Goal: Task Accomplishment & Management: Complete application form

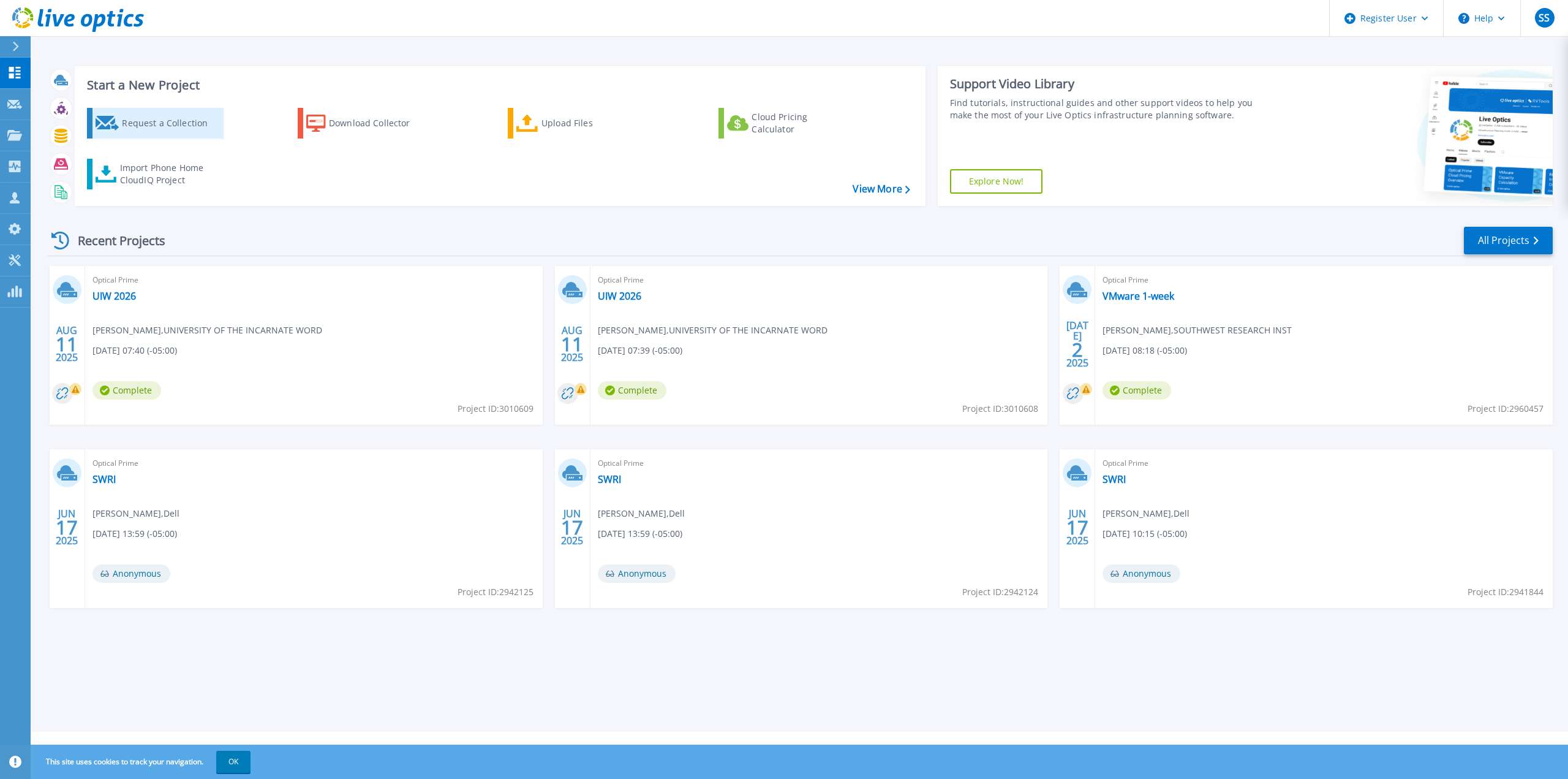
click at [165, 128] on div "Request a Collection" at bounding box center [170, 123] width 98 height 25
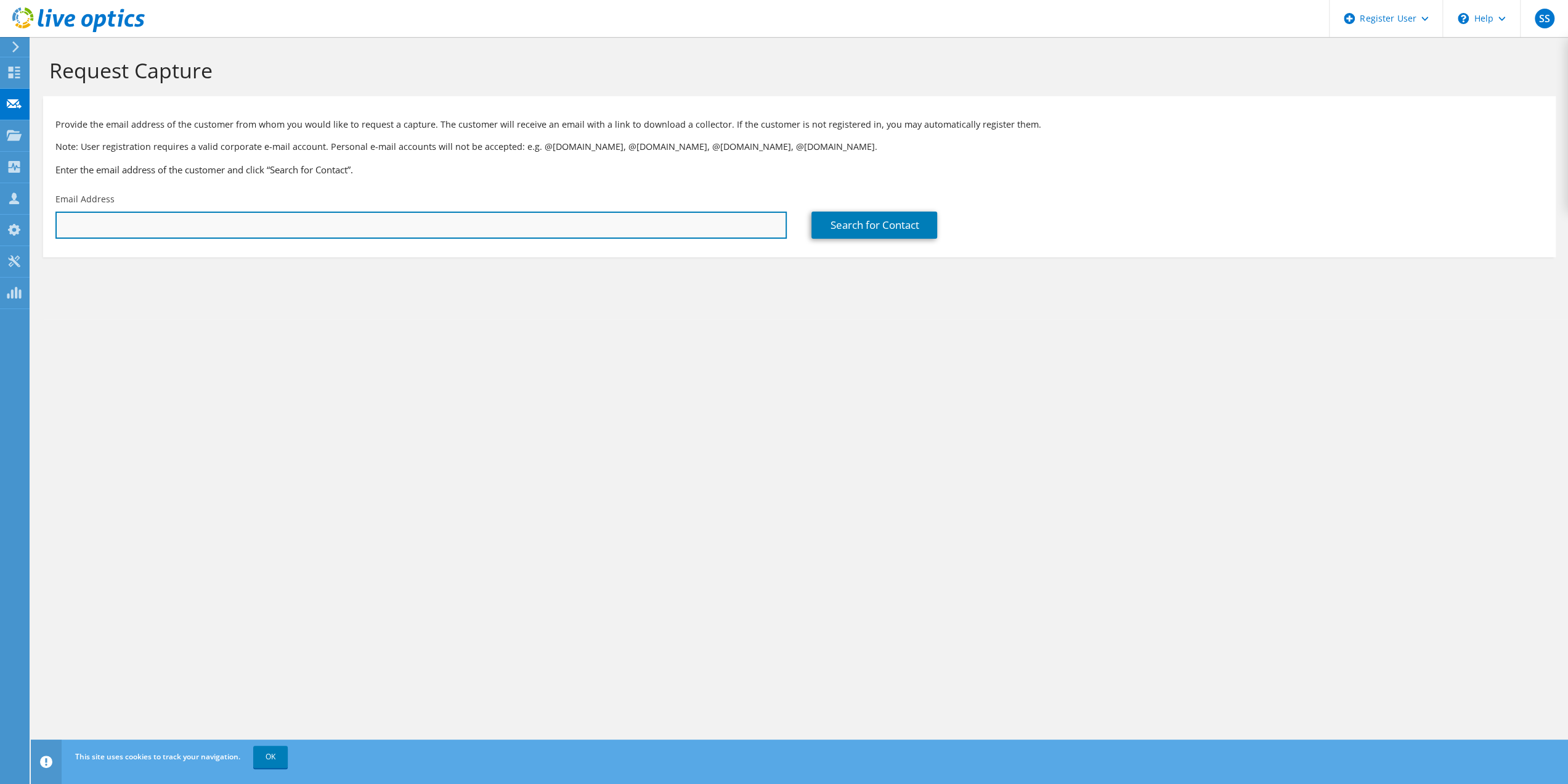
click at [208, 222] on input "text" at bounding box center [422, 225] width 732 height 27
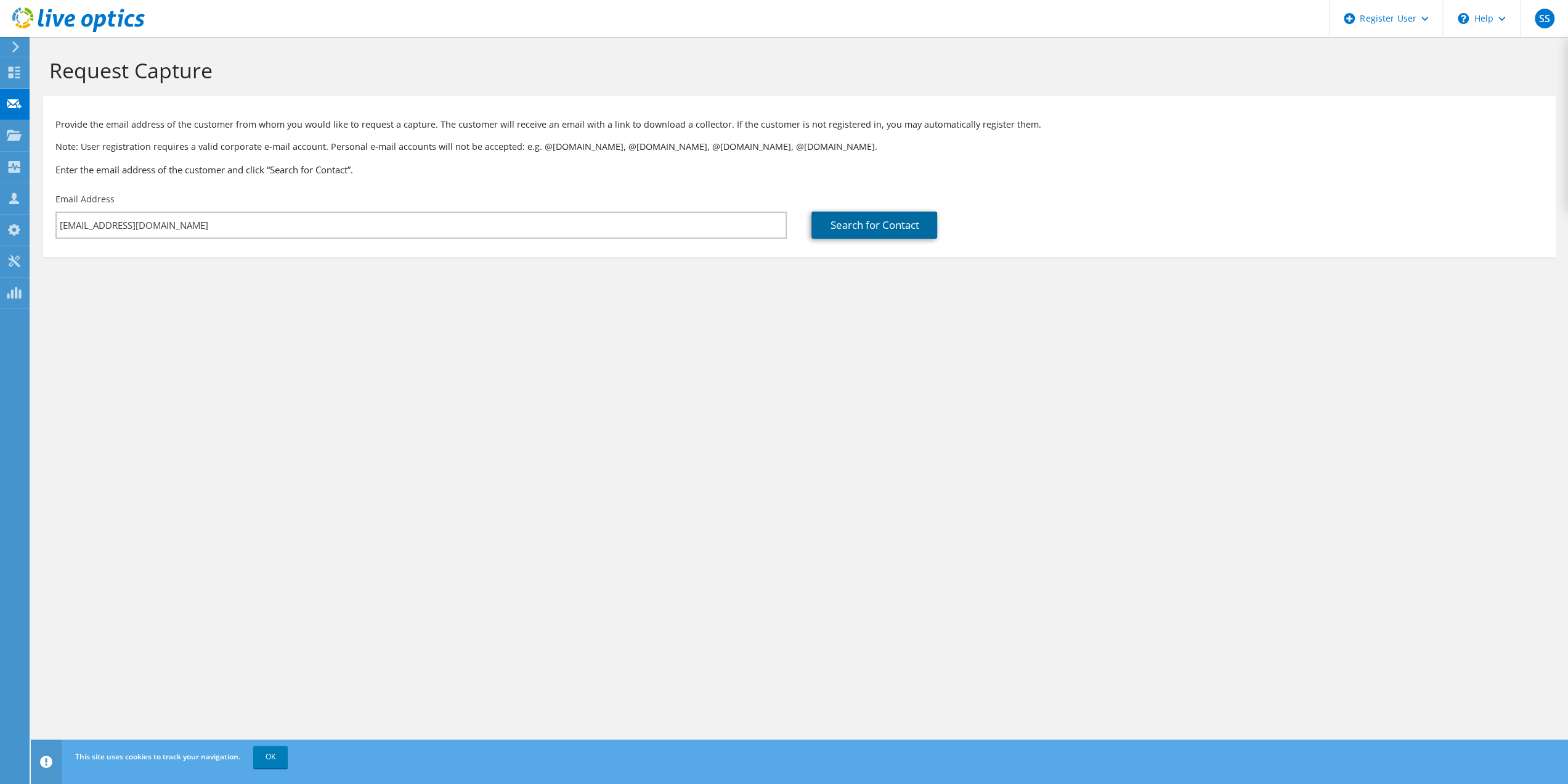
click at [901, 232] on link "Search for Contact" at bounding box center [874, 225] width 126 height 27
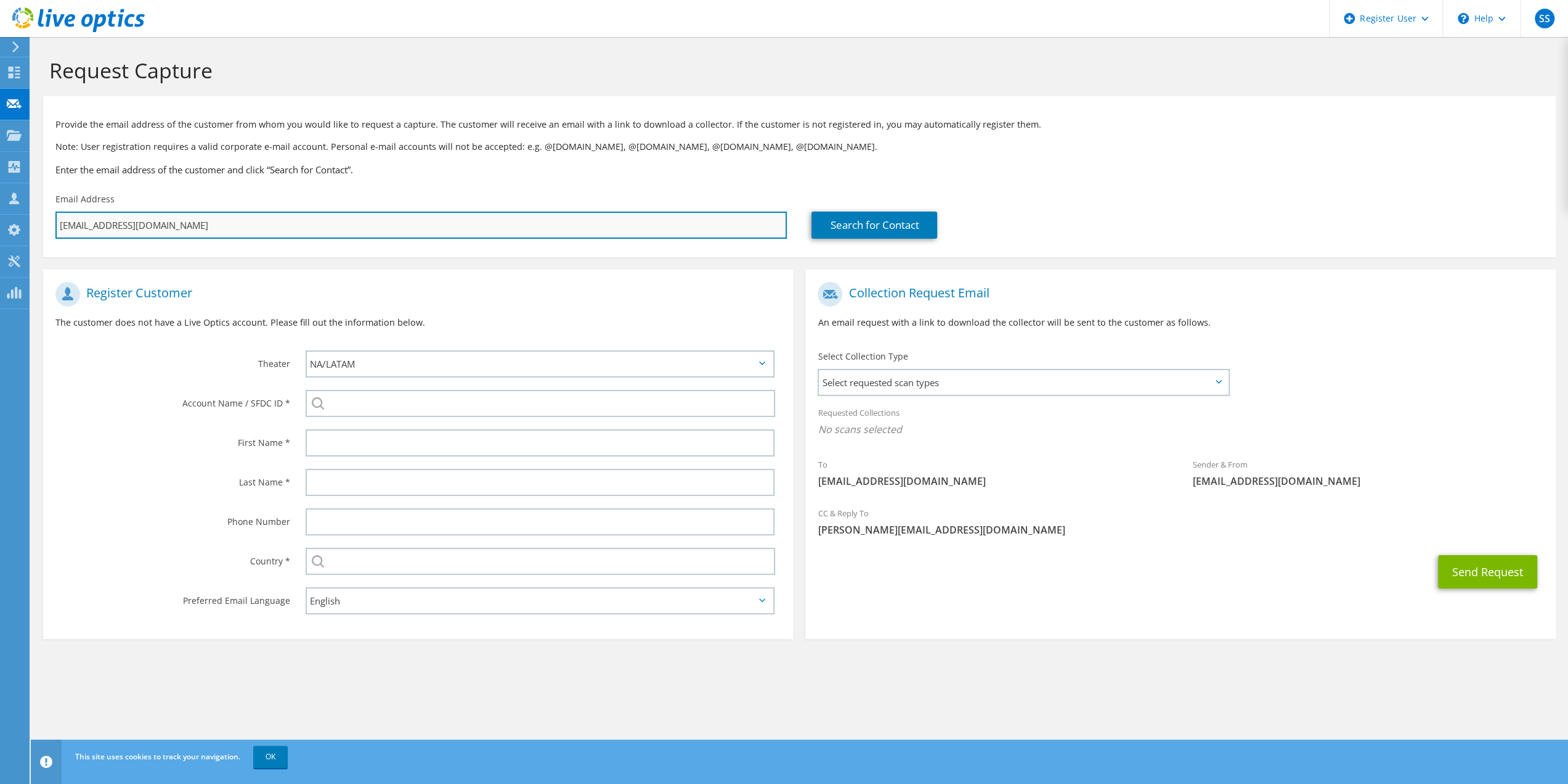
click at [91, 227] on input "dwoods@alamo.edu" at bounding box center [422, 225] width 732 height 27
type input "dwoods3@alamo.edu"
type input "Select"
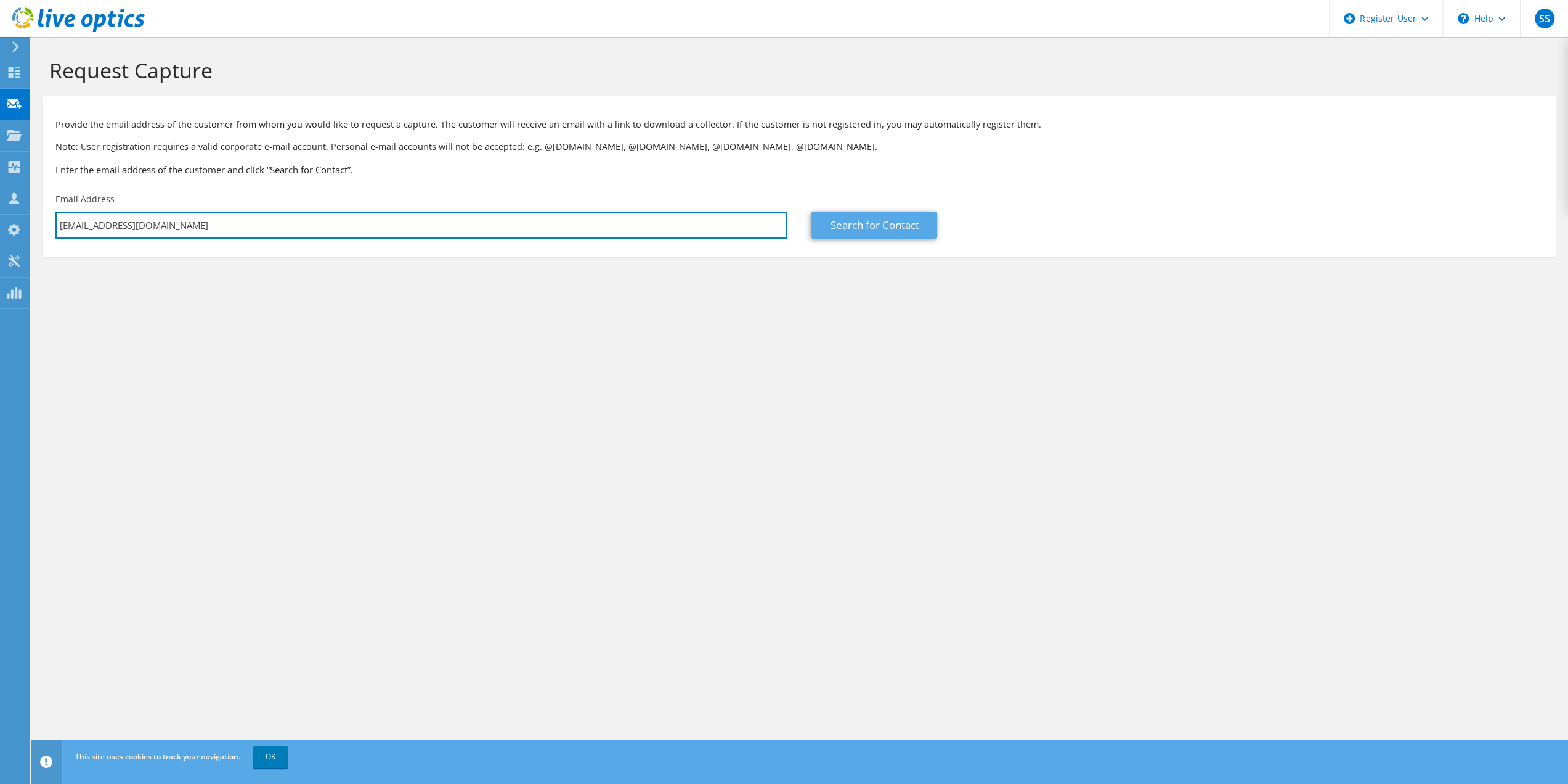
type input "dwoods3@alamo.edu"
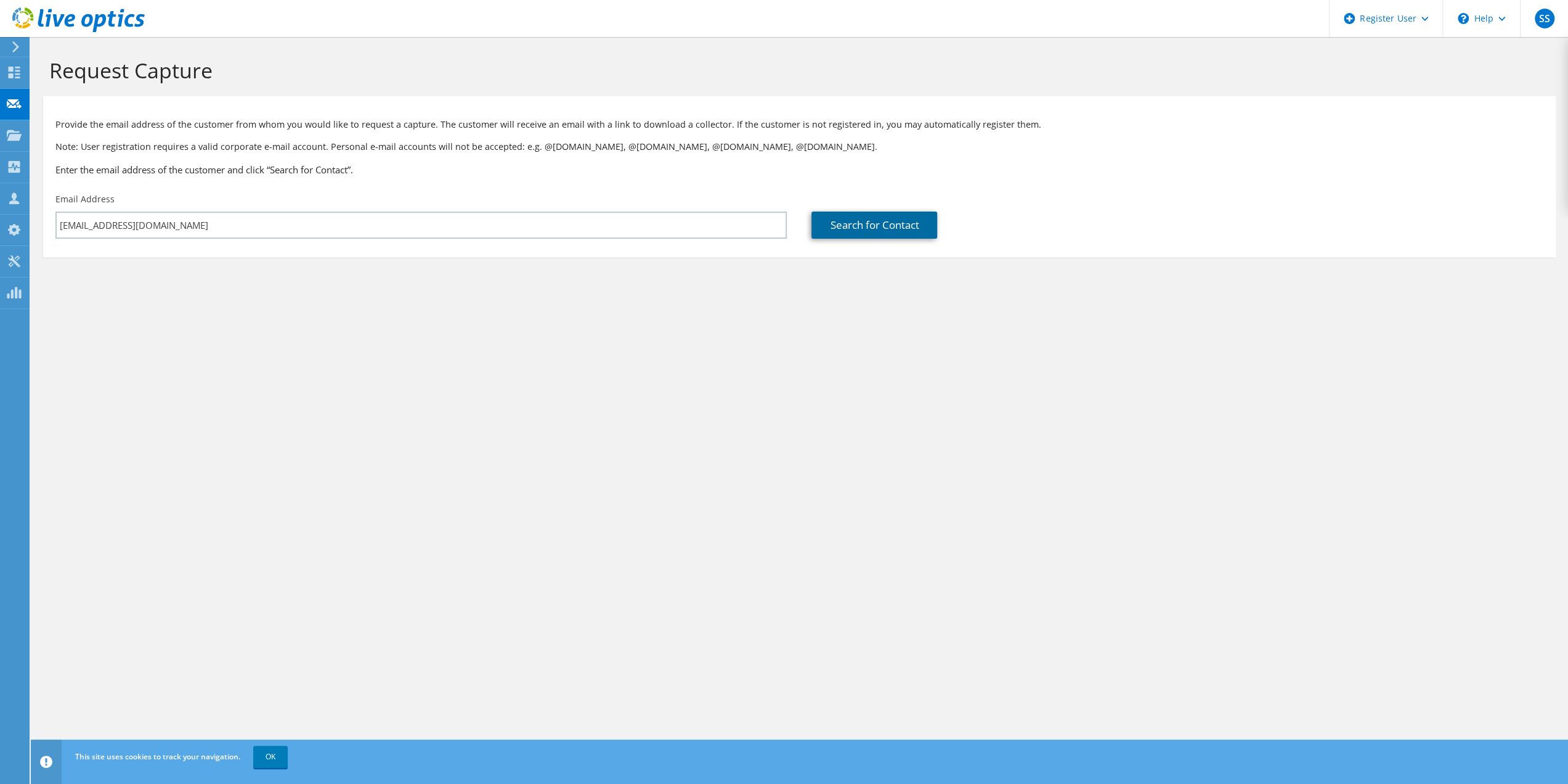
click at [839, 222] on link "Search for Contact" at bounding box center [874, 225] width 126 height 27
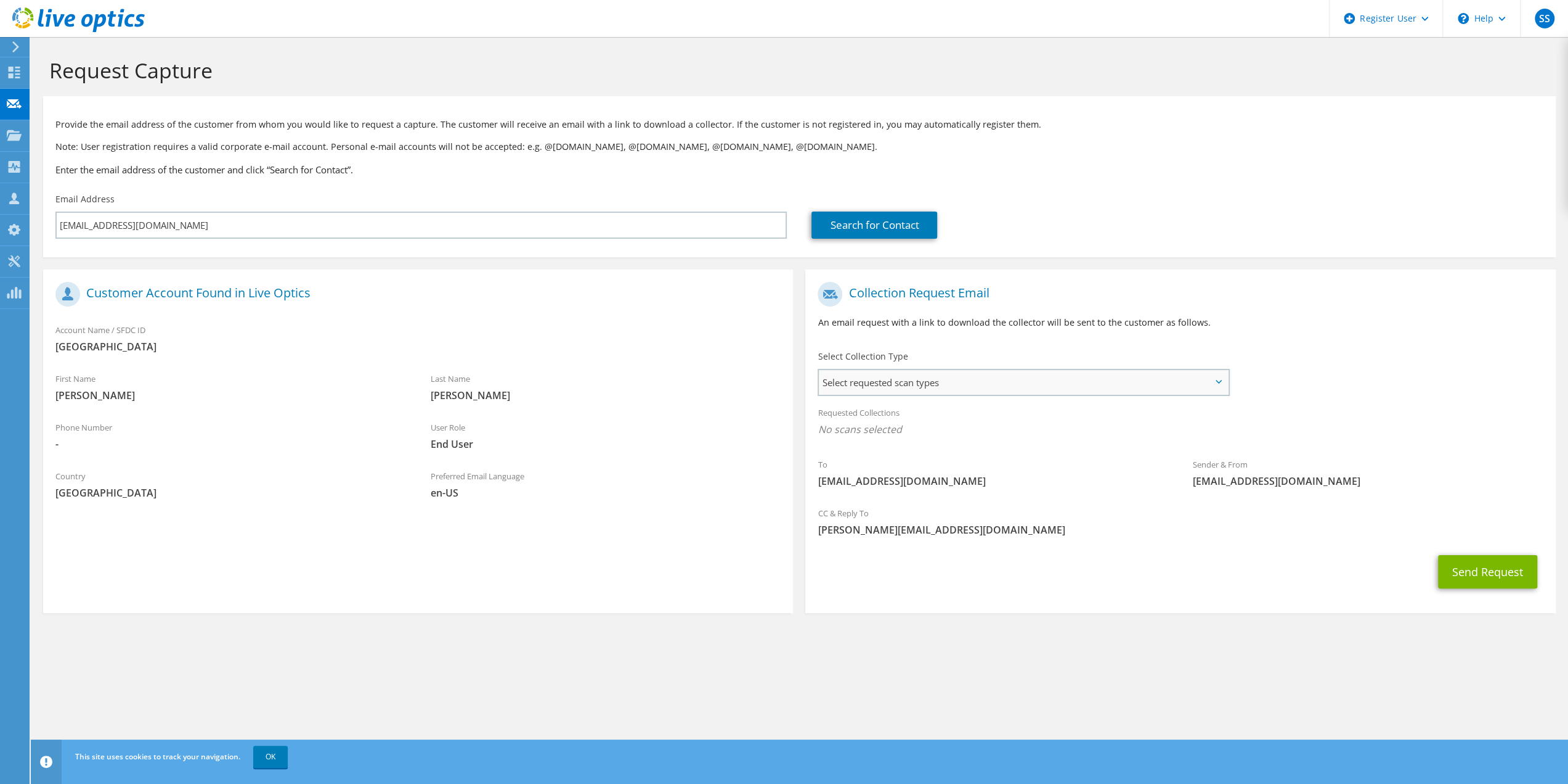
click at [957, 378] on span "Select requested scan types" at bounding box center [1023, 382] width 408 height 25
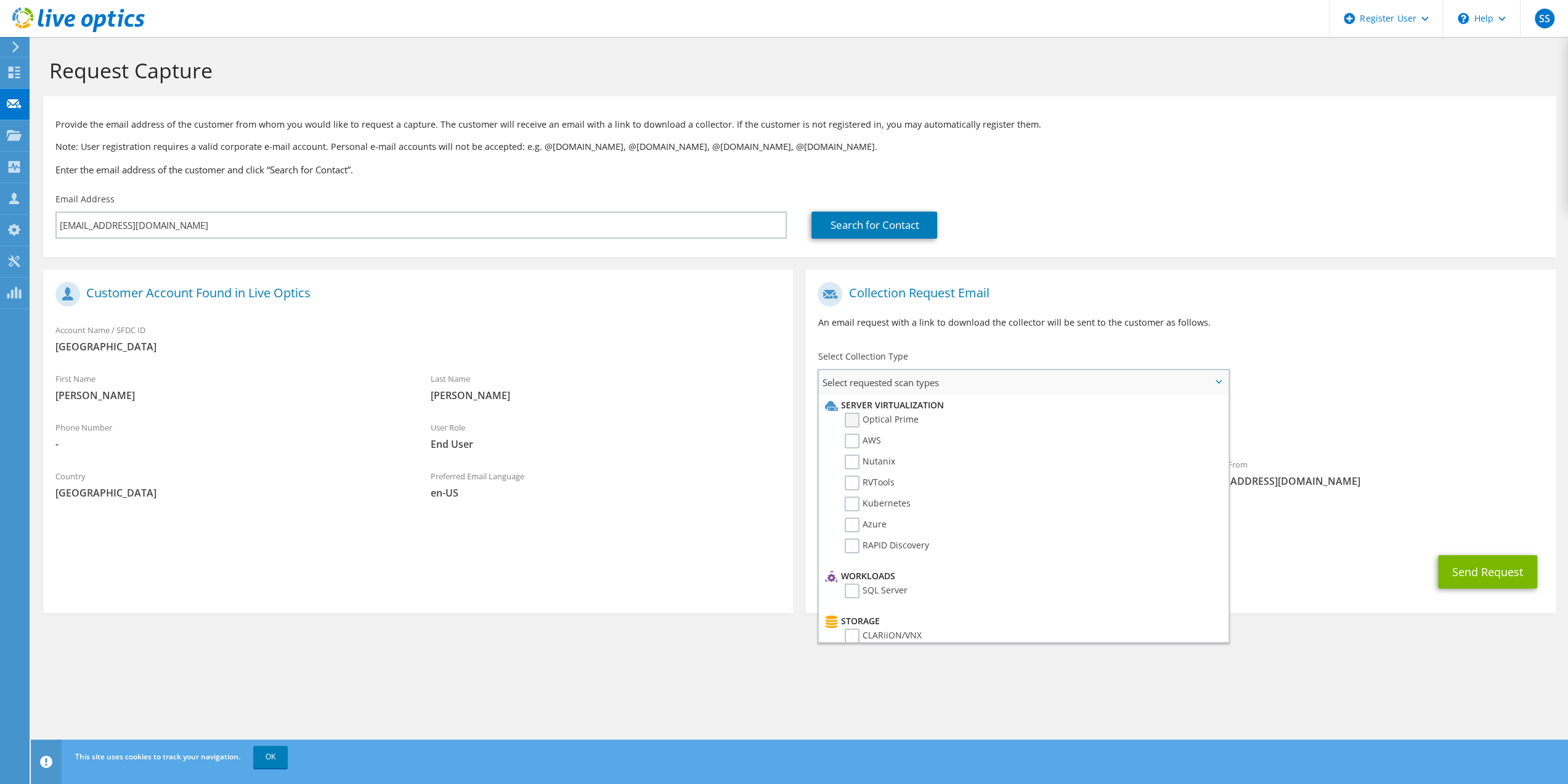
click at [857, 420] on label "Optical Prime" at bounding box center [882, 419] width 74 height 14
click at [0, 0] on input "Optical Prime" at bounding box center [0, 0] width 0 height 0
click at [1039, 338] on div "Collection Request Email An email request with a link to download the collector…" at bounding box center [1180, 309] width 750 height 68
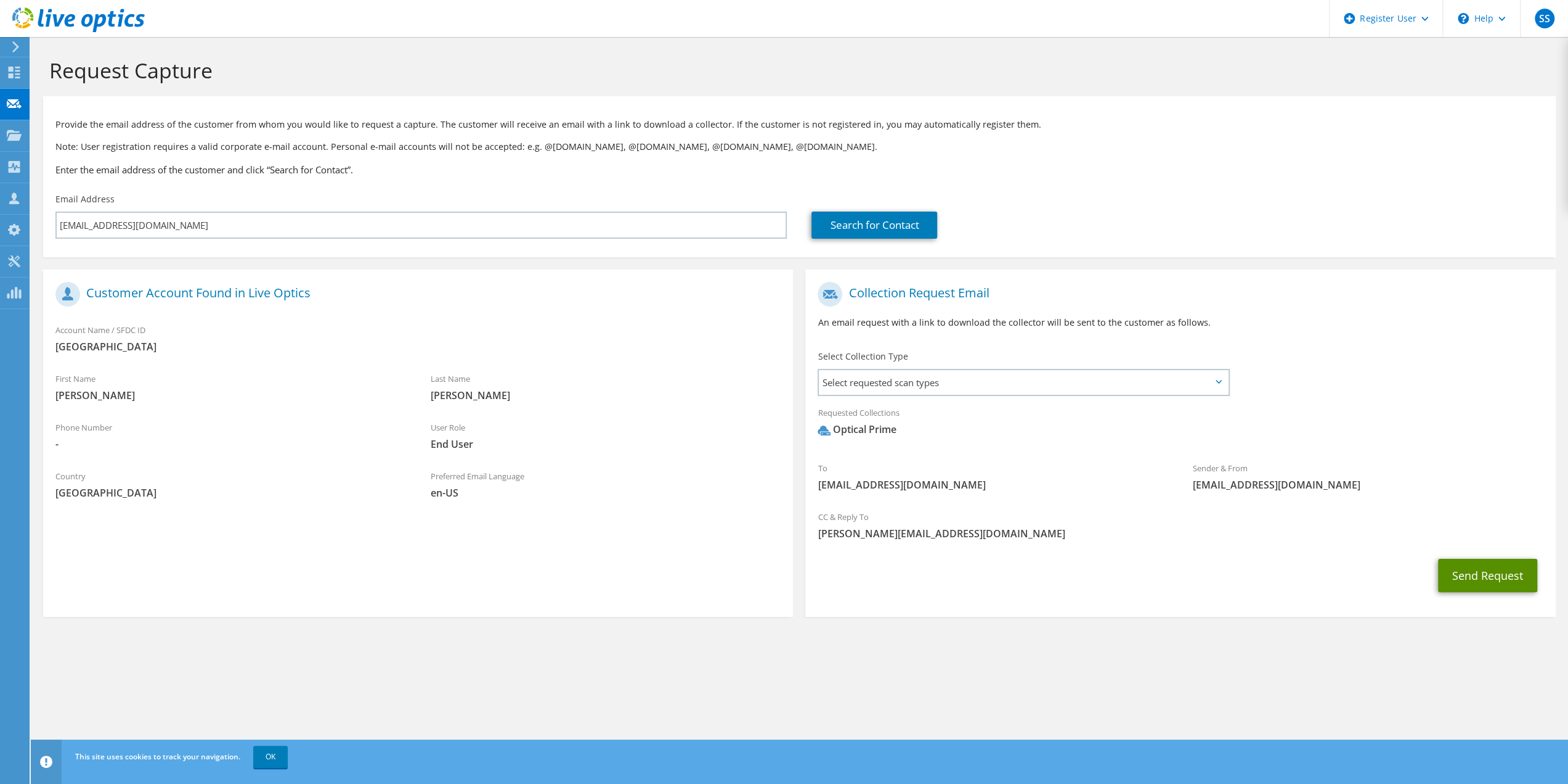
click at [1494, 578] on button "Send Request" at bounding box center [1487, 575] width 99 height 34
